Goal: Information Seeking & Learning: Learn about a topic

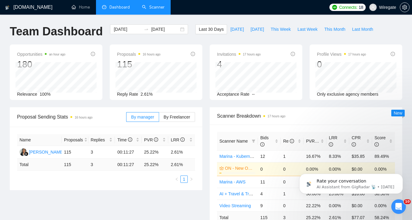
click at [157, 10] on link "Scanner" at bounding box center [153, 7] width 23 height 5
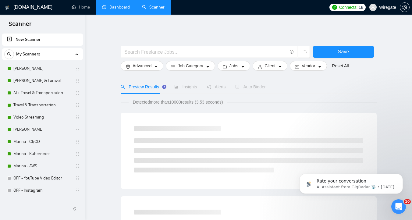
click at [129, 10] on link "Dashboard" at bounding box center [116, 7] width 28 height 5
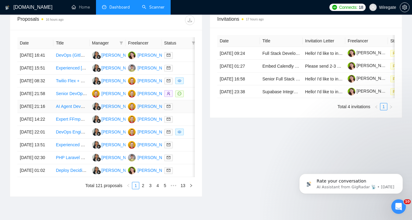
scroll to position [238, 0]
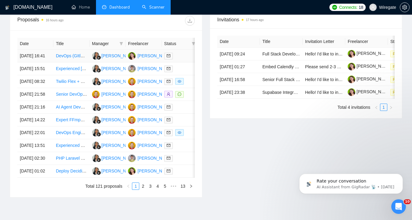
click at [75, 62] on td "DevOps (GItlabCI, AWS, Kubernetes, Grafana, Terraform)" at bounding box center [71, 56] width 36 height 13
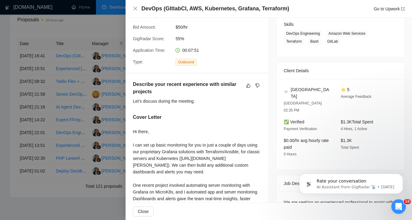
scroll to position [173, 0]
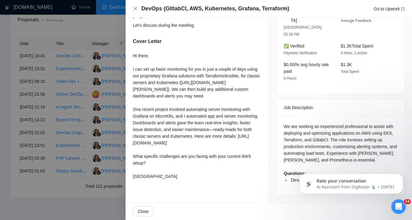
click at [83, 95] on div at bounding box center [206, 110] width 412 height 220
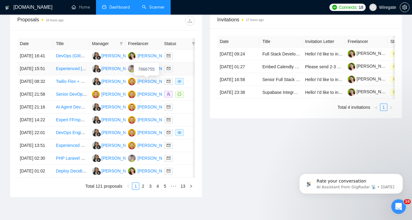
scroll to position [0, 0]
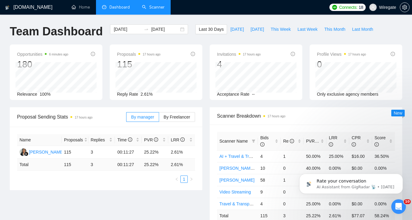
click at [154, 10] on link "Scanner" at bounding box center [153, 7] width 23 height 5
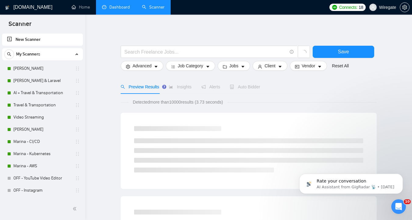
click at [116, 7] on link "Dashboard" at bounding box center [116, 7] width 28 height 5
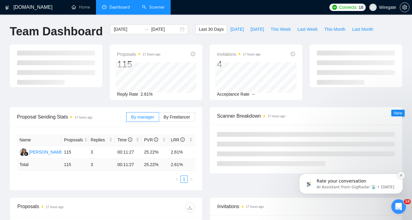
click at [402, 174] on icon "Dismiss notification" at bounding box center [400, 175] width 3 height 3
